Goal: Book appointment/travel/reservation

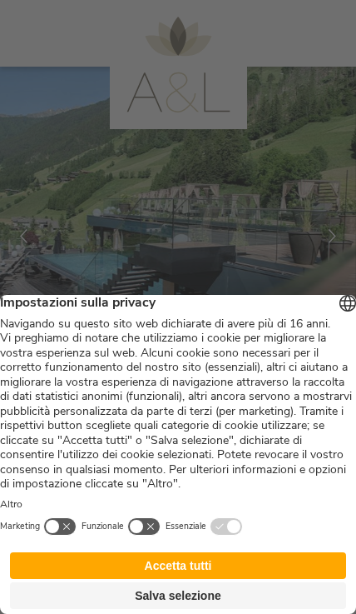
click at [216, 594] on button "Salva selezione" at bounding box center [178, 595] width 336 height 27
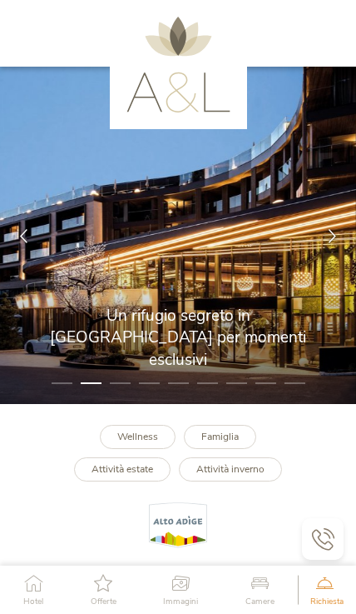
click at [320, 591] on div "Richiesta [PERSON_NAME] non vincolante" at bounding box center [327, 589] width 58 height 48
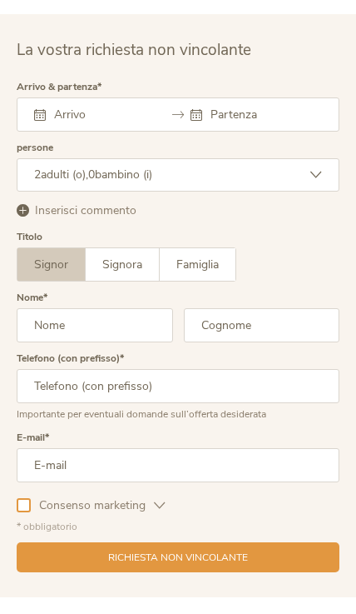
scroll to position [4549, 0]
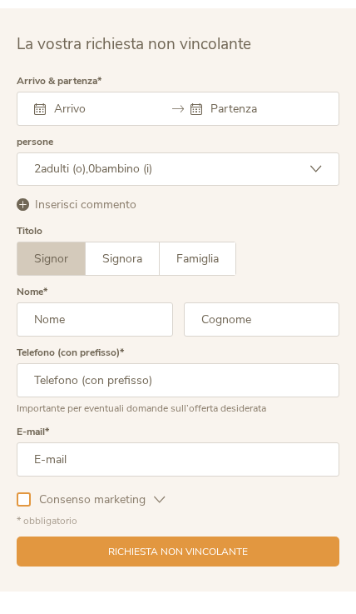
click at [60, 117] on input "text" at bounding box center [91, 109] width 83 height 16
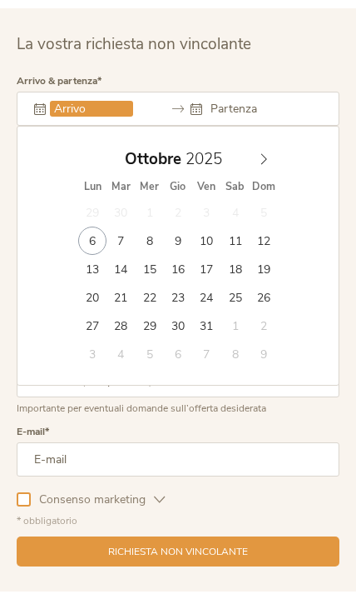
click at [262, 165] on icon at bounding box center [264, 159] width 12 height 12
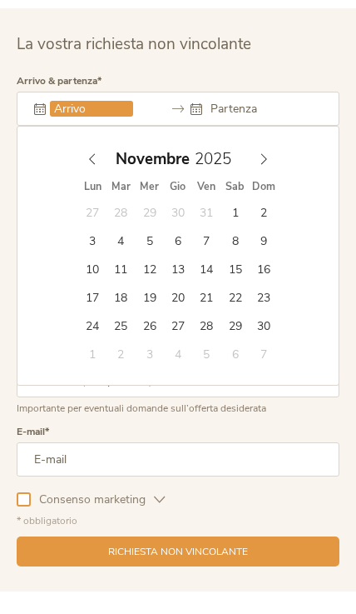
click at [259, 165] on icon at bounding box center [264, 159] width 12 height 12
click at [263, 165] on icon at bounding box center [264, 159] width 12 height 12
type input "2026"
type input "[DATE]"
type input "2026"
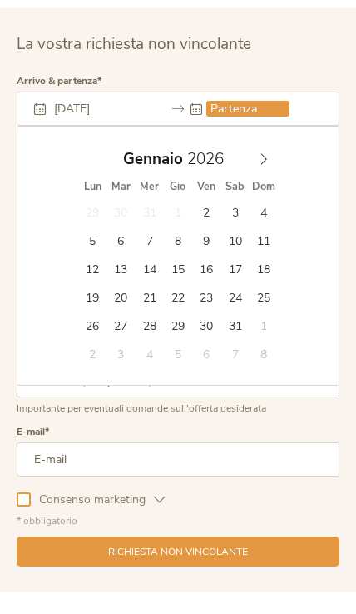
type input "[DATE]"
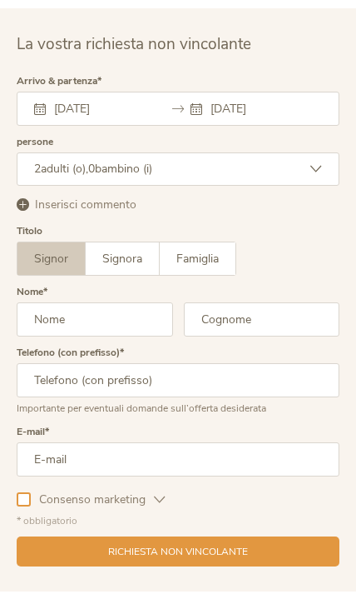
scroll to position [4374, 0]
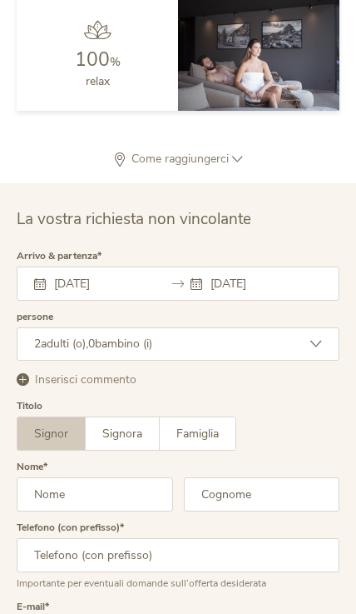
click at [255, 360] on div "2 adulti (o), 0 bambino (i)" at bounding box center [178, 343] width 323 height 33
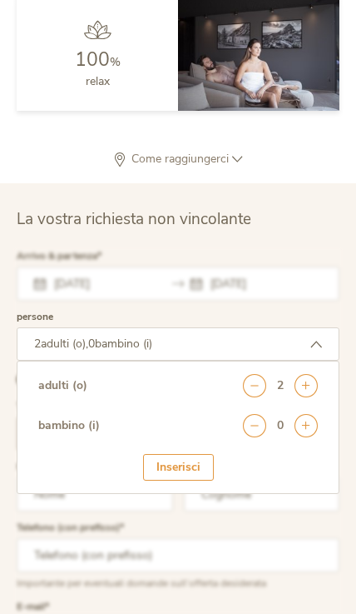
click at [314, 437] on icon at bounding box center [306, 425] width 23 height 23
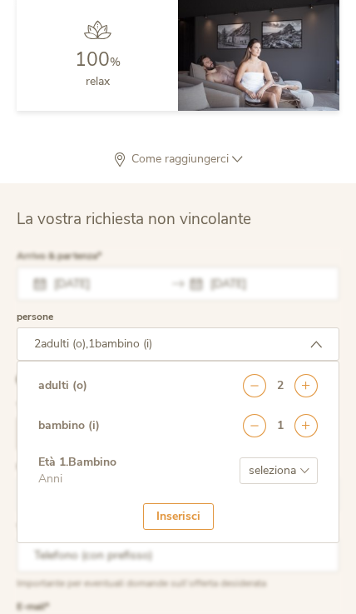
click at [309, 437] on icon at bounding box center [306, 425] width 23 height 23
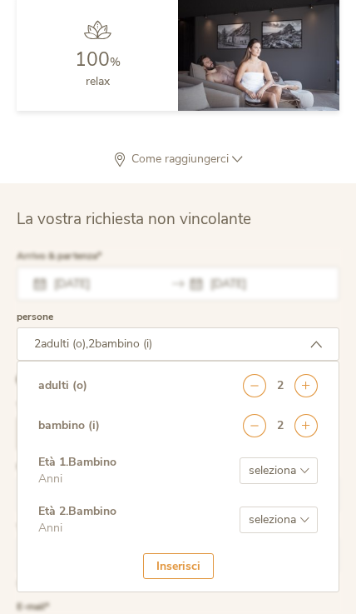
click at [286, 484] on select "seleziona 0 1 2 3 4 5 6 7 8 9 10 11 12 13 14 15 16 17" at bounding box center [279, 470] width 78 height 27
select select "6"
click at [286, 533] on select "seleziona 0 1 2 3 4 5 6 7 8 9 10 11 12 13 14 15 16 17" at bounding box center [279, 519] width 78 height 27
select select "9"
click at [186, 579] on div "Inserisci" at bounding box center [178, 566] width 71 height 27
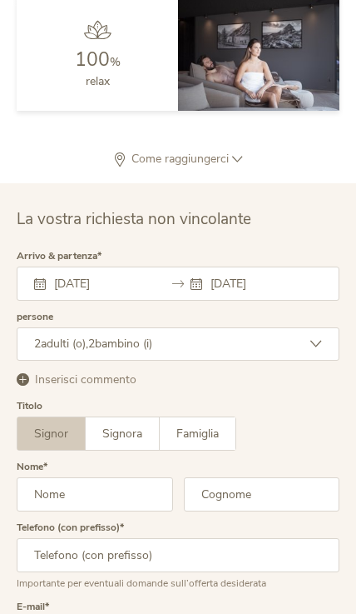
click at [198, 441] on span "Famiglia" at bounding box center [197, 433] width 42 height 16
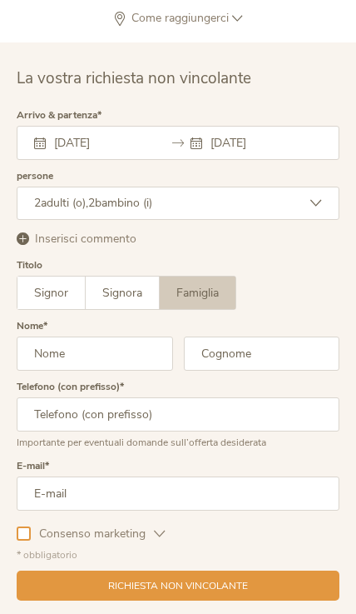
click at [48, 370] on input "text" at bounding box center [95, 353] width 157 height 34
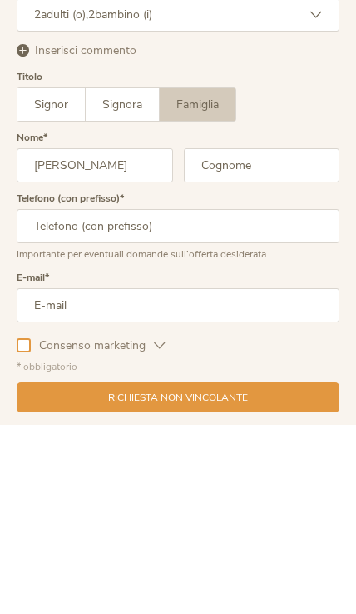
type input "[PERSON_NAME]"
click at [220, 337] on input "text" at bounding box center [262, 354] width 157 height 34
type input "[PERSON_NAME]"
click at [52, 398] on input "text" at bounding box center [178, 415] width 323 height 34
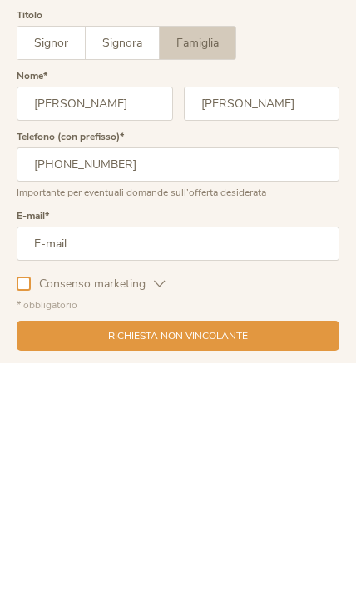
click at [63, 477] on input "email" at bounding box center [178, 494] width 323 height 34
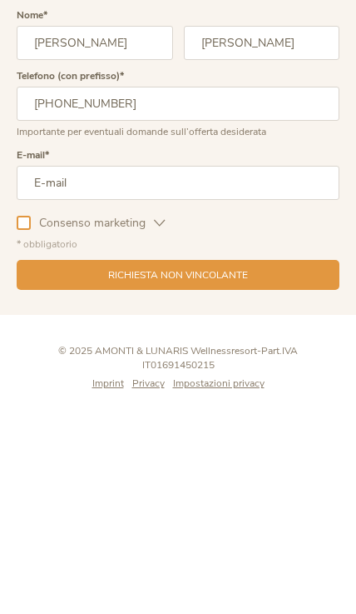
click at [188, 309] on input "[PHONE_NUMBER]" at bounding box center [178, 326] width 323 height 34
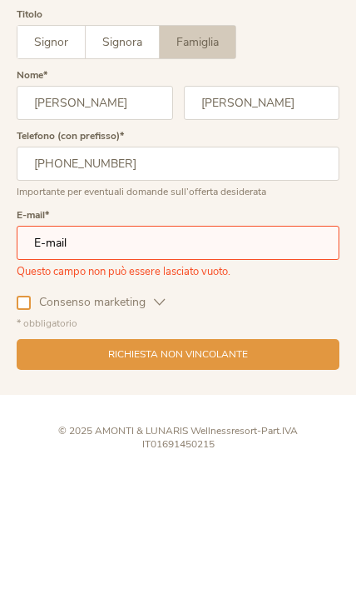
type input "[PHONE_NUMBER]"
click at [58, 388] on input "email" at bounding box center [178, 405] width 323 height 34
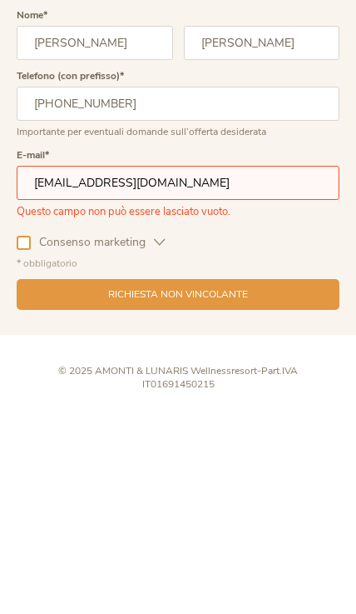
type input "[EMAIL_ADDRESS][DOMAIN_NAME]"
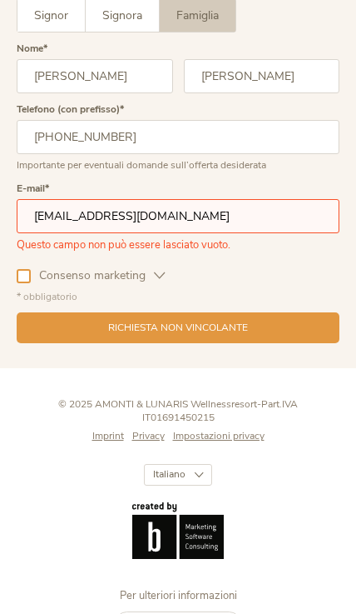
scroll to position [4773, 0]
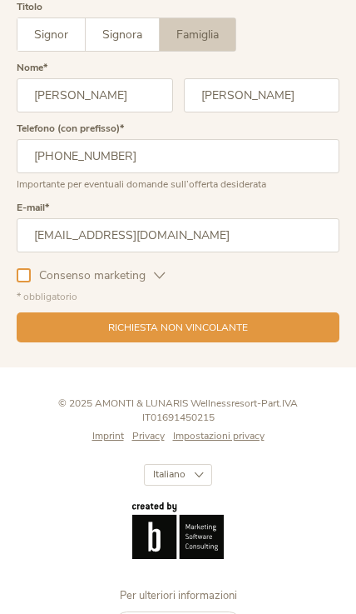
click at [290, 343] on div "Richiesta non vincolante" at bounding box center [178, 327] width 323 height 31
